Goal: Use online tool/utility: Utilize a website feature to perform a specific function

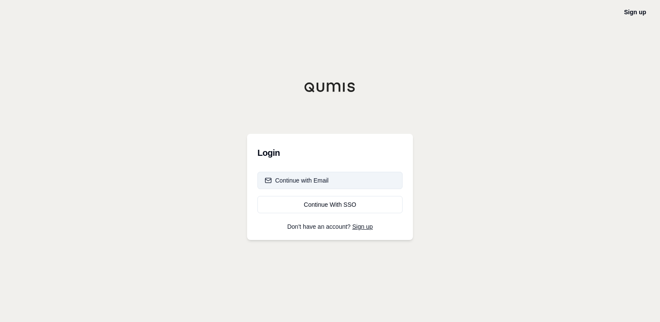
click at [340, 183] on button "Continue with Email" at bounding box center [329, 180] width 145 height 17
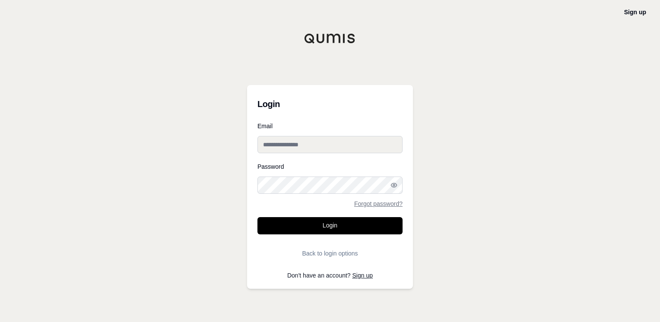
click at [340, 142] on input "Email" at bounding box center [329, 144] width 145 height 17
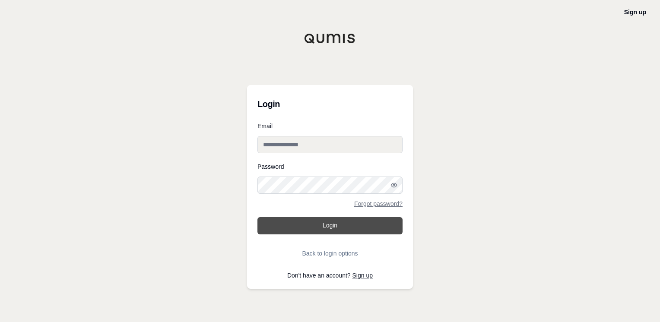
type input "**********"
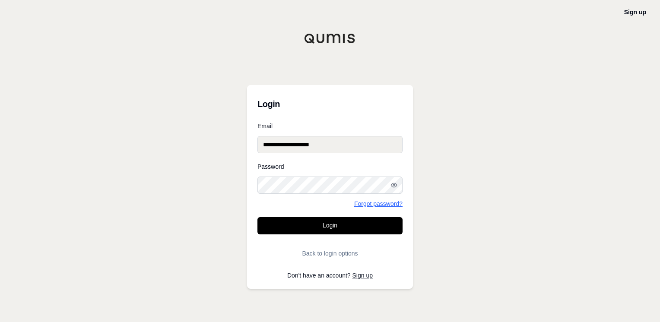
click at [372, 205] on link "Forgot password?" at bounding box center [378, 204] width 48 height 6
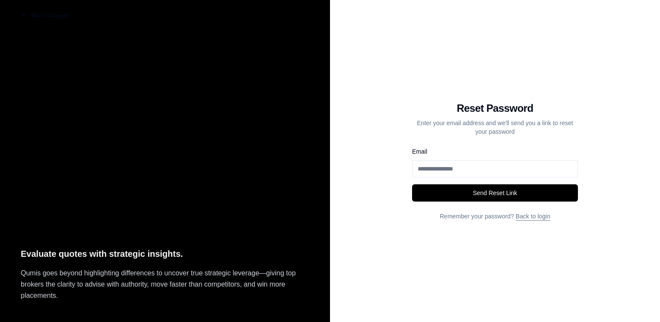
click at [492, 176] on input "Email" at bounding box center [495, 168] width 166 height 17
type input "**********"
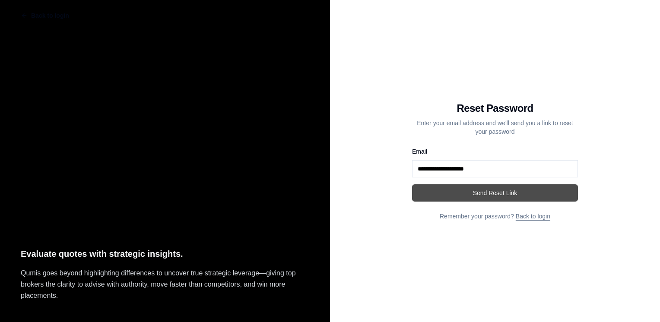
click at [498, 193] on button "Send Reset Link" at bounding box center [495, 192] width 166 height 17
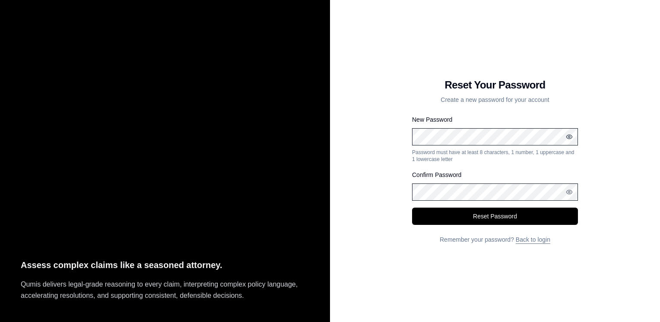
click at [571, 138] on icon "button" at bounding box center [569, 137] width 6 height 4
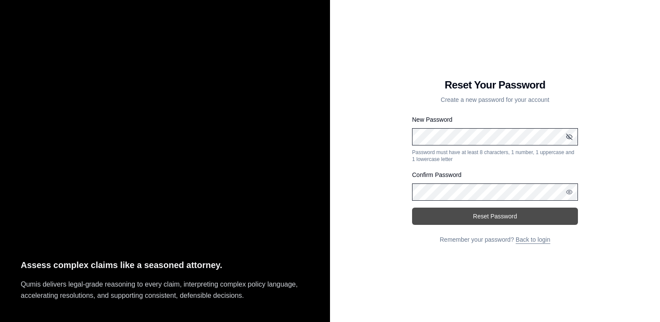
click at [501, 216] on button "Reset Password" at bounding box center [495, 216] width 166 height 17
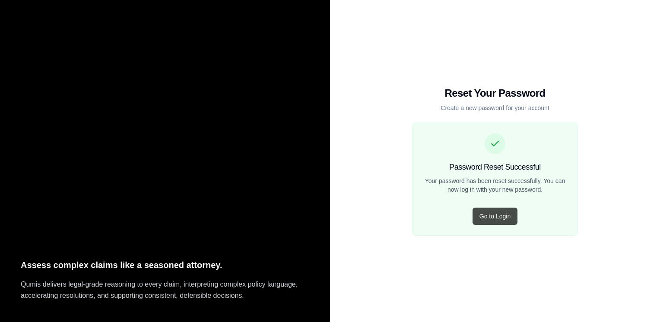
click at [495, 218] on button "Go to Login" at bounding box center [494, 216] width 45 height 17
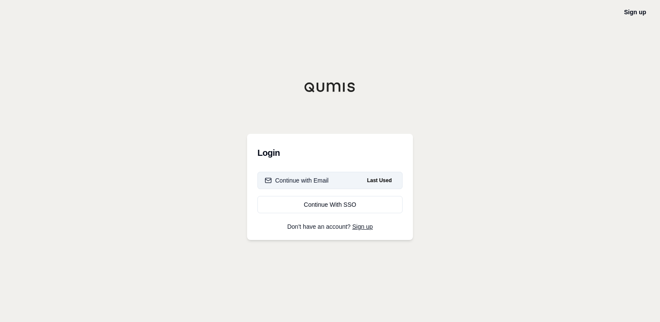
click at [305, 177] on div "Continue with Email" at bounding box center [297, 180] width 64 height 9
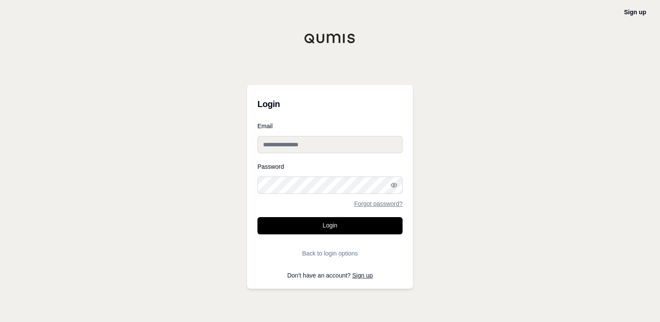
click at [324, 140] on input "Email" at bounding box center [329, 144] width 145 height 17
type input "**********"
click at [257, 217] on button "Login" at bounding box center [329, 225] width 145 height 17
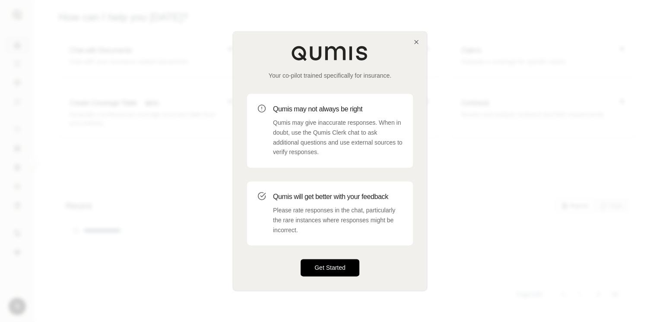
click at [351, 271] on button "Get Started" at bounding box center [330, 268] width 59 height 17
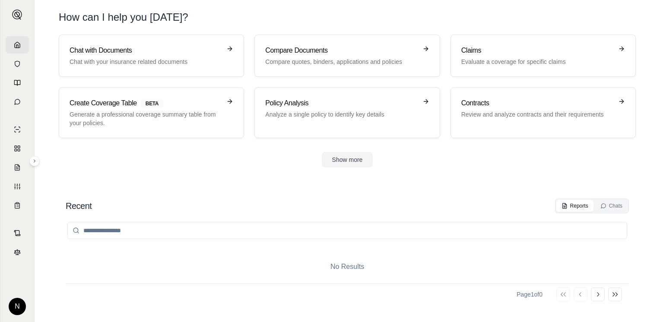
click at [15, 45] on icon at bounding box center [17, 44] width 7 height 7
click at [93, 61] on p "Chat with your insurance related documents" at bounding box center [146, 61] width 152 height 9
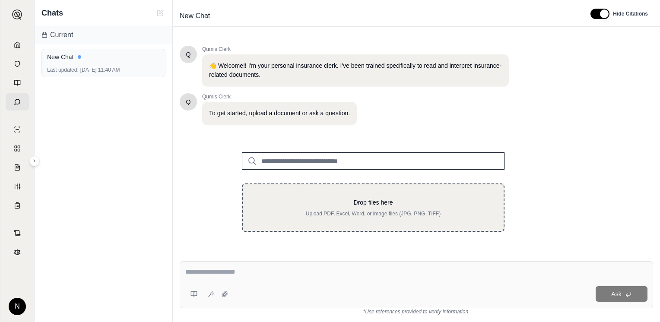
click at [362, 209] on div "Drop files here Upload PDF, Excel, Word, or image files (JPG, PNG, TIFF)" at bounding box center [373, 207] width 233 height 19
type input "**********"
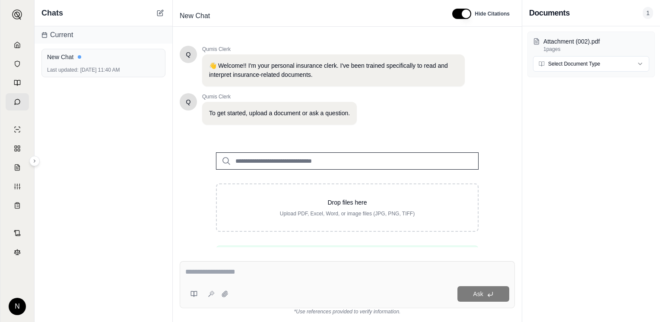
scroll to position [159, 0]
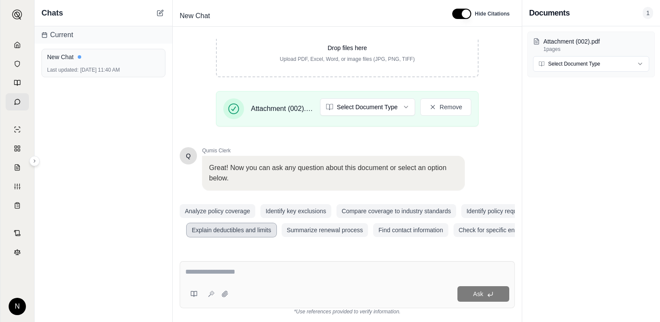
click at [245, 224] on button "Explain deductibles and limits" at bounding box center [232, 230] width 90 height 14
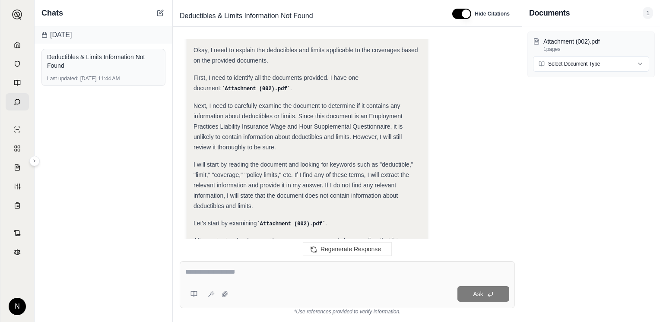
scroll to position [0, 0]
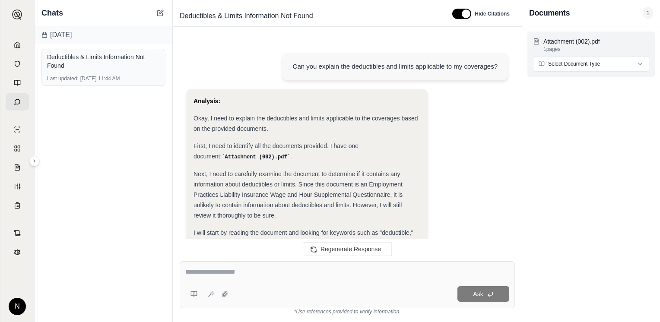
click at [642, 64] on html "N Chats [DATE] Deductibles & Limits Information Not Found Last updated: [DATE] …" at bounding box center [330, 161] width 660 height 322
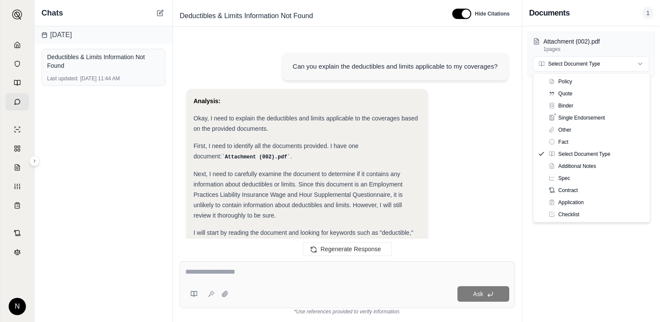
click at [492, 179] on html "N Chats [DATE] Deductibles & Limits Information Not Found Last updated: [DATE] …" at bounding box center [330, 161] width 660 height 322
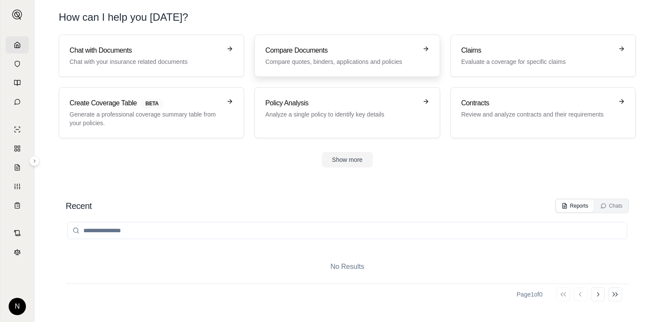
click at [368, 60] on p "Compare quotes, binders, applications and policies" at bounding box center [341, 61] width 152 height 9
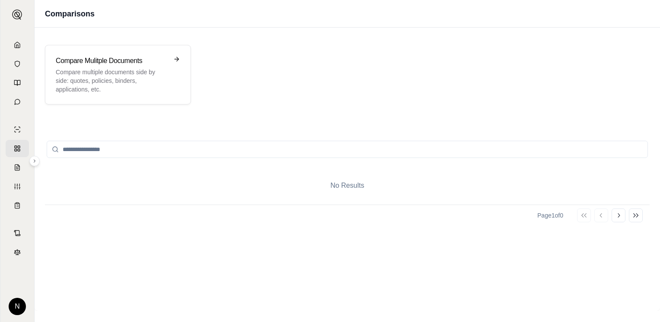
click at [353, 186] on div "No Results" at bounding box center [347, 186] width 605 height 38
click at [92, 149] on input "search" at bounding box center [347, 149] width 601 height 17
click at [175, 60] on icon at bounding box center [178, 59] width 7 height 7
